Goal: Task Accomplishment & Management: Manage account settings

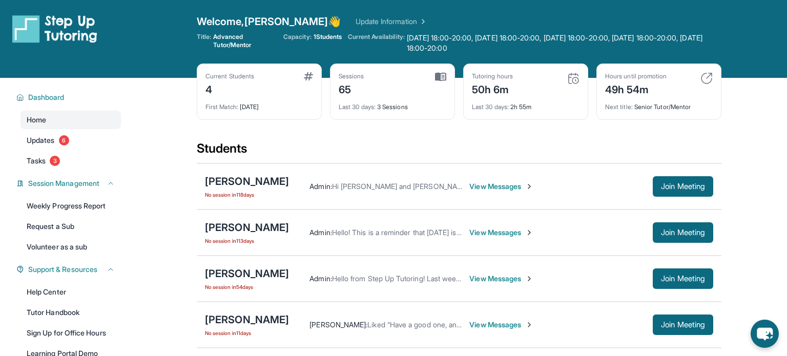
click at [356, 18] on link "Update Information" at bounding box center [392, 21] width 72 height 10
click at [53, 17] on img at bounding box center [54, 28] width 85 height 29
click at [356, 20] on link "Update Information" at bounding box center [392, 21] width 72 height 10
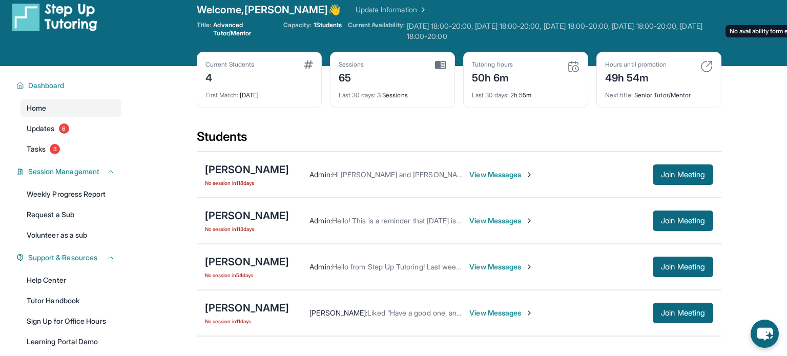
click at [480, 23] on span "Monday 18:00-20:00, Tuesday 18:00-20:00, Wednesday 18:00-20:00, Thursday 18:00-…" at bounding box center [564, 31] width 315 height 20
click at [461, 33] on span "Monday 18:00-20:00, Tuesday 18:00-20:00, Wednesday 18:00-20:00, Thursday 18:00-…" at bounding box center [564, 31] width 315 height 20
click at [357, 24] on span "Current Availability:" at bounding box center [376, 31] width 56 height 20
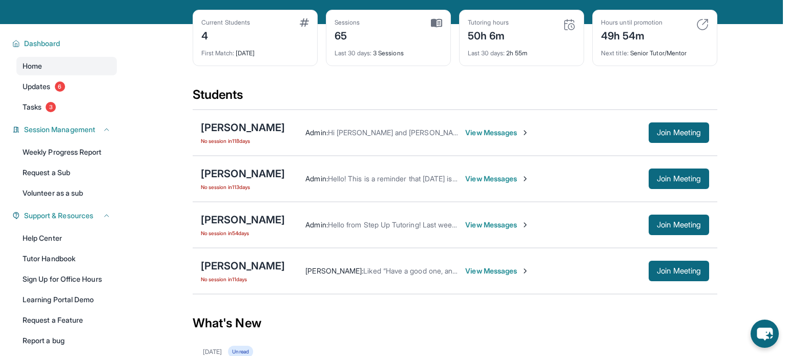
scroll to position [0, 4]
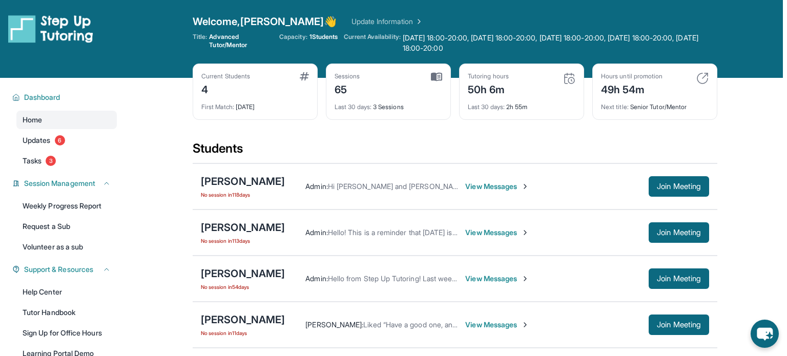
click at [473, 89] on div "50h 6m" at bounding box center [488, 88] width 41 height 16
drag, startPoint x: 468, startPoint y: 92, endPoint x: 496, endPoint y: 92, distance: 28.2
click at [496, 92] on div "50h 6m" at bounding box center [488, 88] width 41 height 16
click at [352, 20] on link "Update Information" at bounding box center [388, 21] width 72 height 10
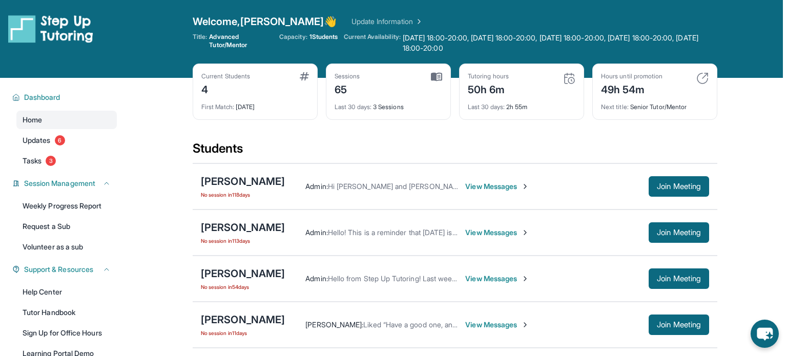
click at [230, 22] on span "Welcome, Marcel 👋" at bounding box center [265, 21] width 145 height 14
click at [269, 18] on span "Welcome, Marcel 👋" at bounding box center [265, 21] width 145 height 14
click at [193, 32] on div "Welcome, Marcel 👋 Update Information Title: Advanced Tutor/Mentor Capacity: 1 S…" at bounding box center [455, 38] width 525 height 49
click at [215, 43] on span "Advanced Tutor/Mentor" at bounding box center [241, 41] width 64 height 16
click at [228, 43] on span "Advanced Tutor/Mentor" at bounding box center [241, 41] width 64 height 16
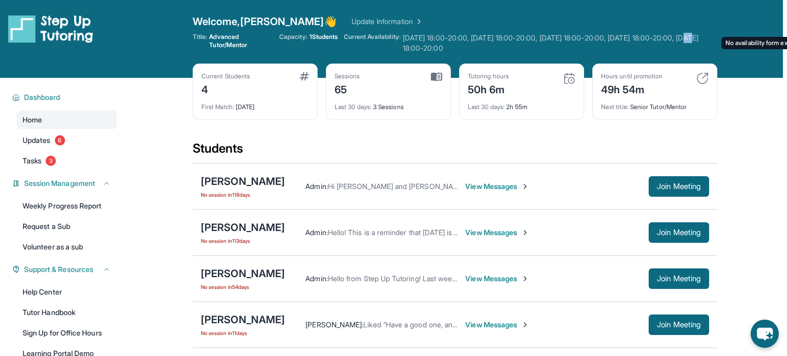
click at [414, 34] on span "Monday 18:00-20:00, Tuesday 18:00-20:00, Wednesday 18:00-20:00, Thursday 18:00-…" at bounding box center [560, 43] width 315 height 20
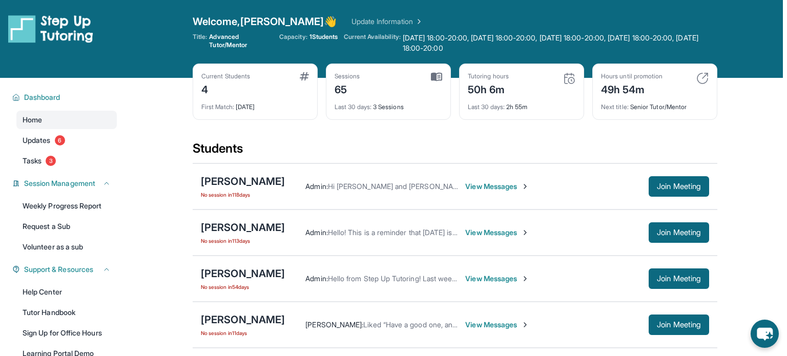
click at [381, 34] on span "Current Availability:" at bounding box center [372, 43] width 56 height 20
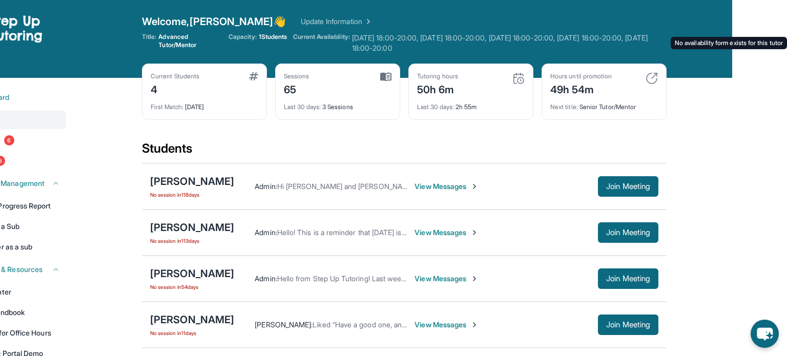
scroll to position [0, 61]
click at [412, 40] on span "Monday 18:00-20:00, Tuesday 18:00-20:00, Wednesday 18:00-20:00, Thursday 18:00-…" at bounding box center [509, 43] width 315 height 20
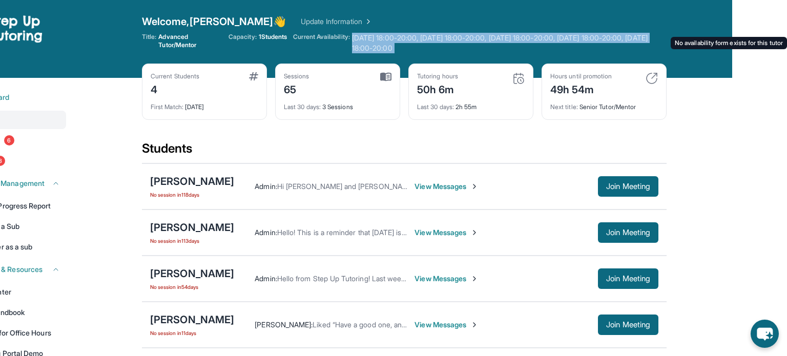
click at [412, 40] on span "Monday 18:00-20:00, Tuesday 18:00-20:00, Wednesday 18:00-20:00, Thursday 18:00-…" at bounding box center [509, 43] width 315 height 20
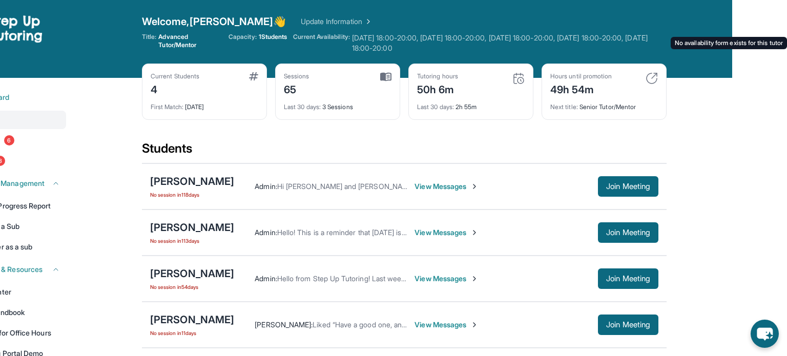
click at [412, 40] on span "Monday 18:00-20:00, Tuesday 18:00-20:00, Wednesday 18:00-20:00, Thursday 18:00-…" at bounding box center [509, 43] width 315 height 20
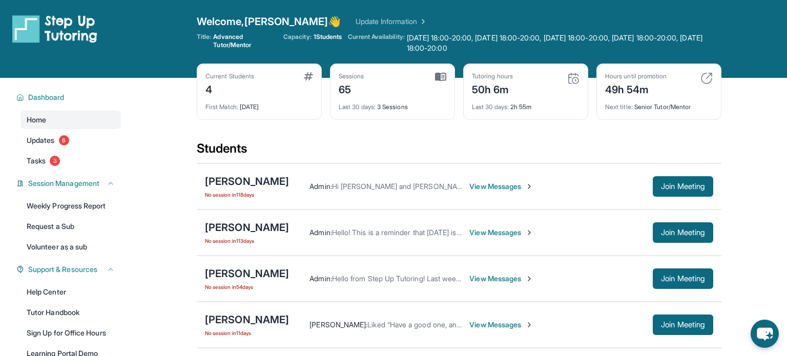
click at [324, 37] on span "1 Students" at bounding box center [328, 37] width 29 height 8
click at [334, 37] on span "1 Students" at bounding box center [328, 37] width 29 height 8
click at [375, 39] on span "Current Availability:" at bounding box center [376, 43] width 56 height 20
click at [415, 37] on span "Monday 18:00-20:00, Tuesday 18:00-20:00, Wednesday 18:00-20:00, Thursday 18:00-…" at bounding box center [564, 43] width 315 height 20
click at [690, 42] on span "Monday 18:00-20:00, Tuesday 18:00-20:00, Wednesday 18:00-20:00, Thursday 18:00-…" at bounding box center [564, 43] width 315 height 20
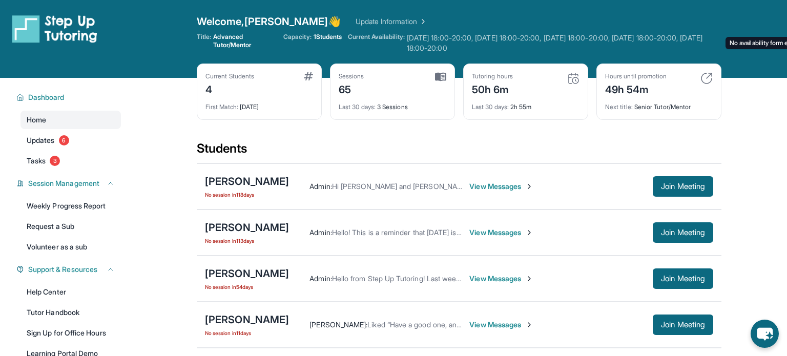
click at [438, 50] on span "Monday 18:00-20:00, Tuesday 18:00-20:00, Wednesday 18:00-20:00, Thursday 18:00-…" at bounding box center [564, 43] width 315 height 20
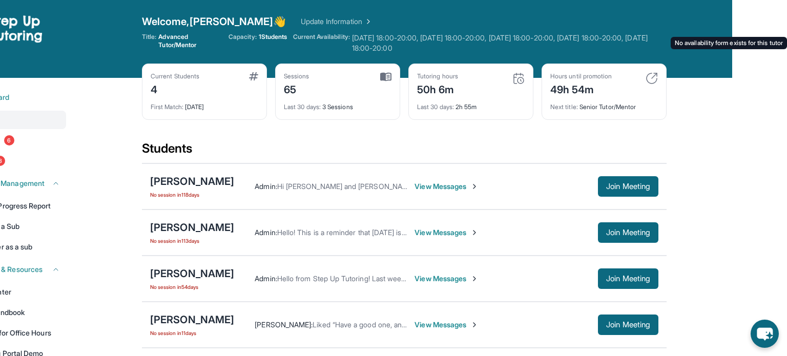
scroll to position [0, 61]
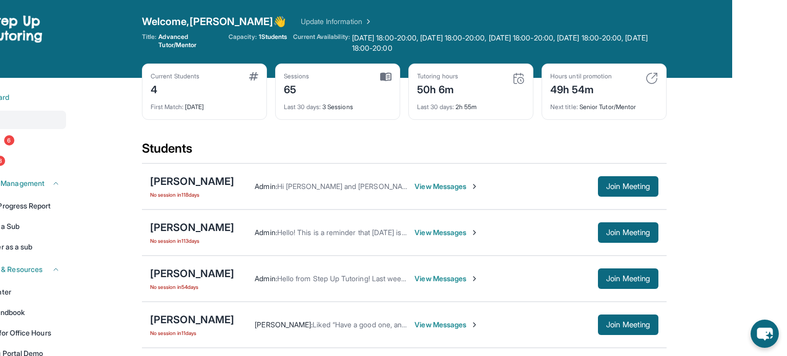
click at [142, 99] on div "Current Students 4 First Match : 8 months ago" at bounding box center [204, 92] width 125 height 56
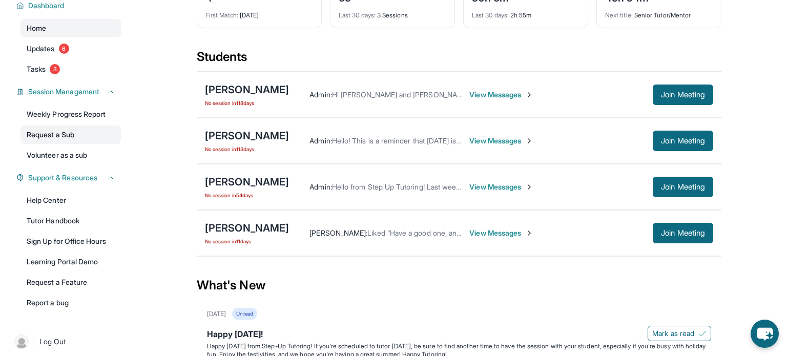
scroll to position [0, 0]
